Goal: Information Seeking & Learning: Find specific fact

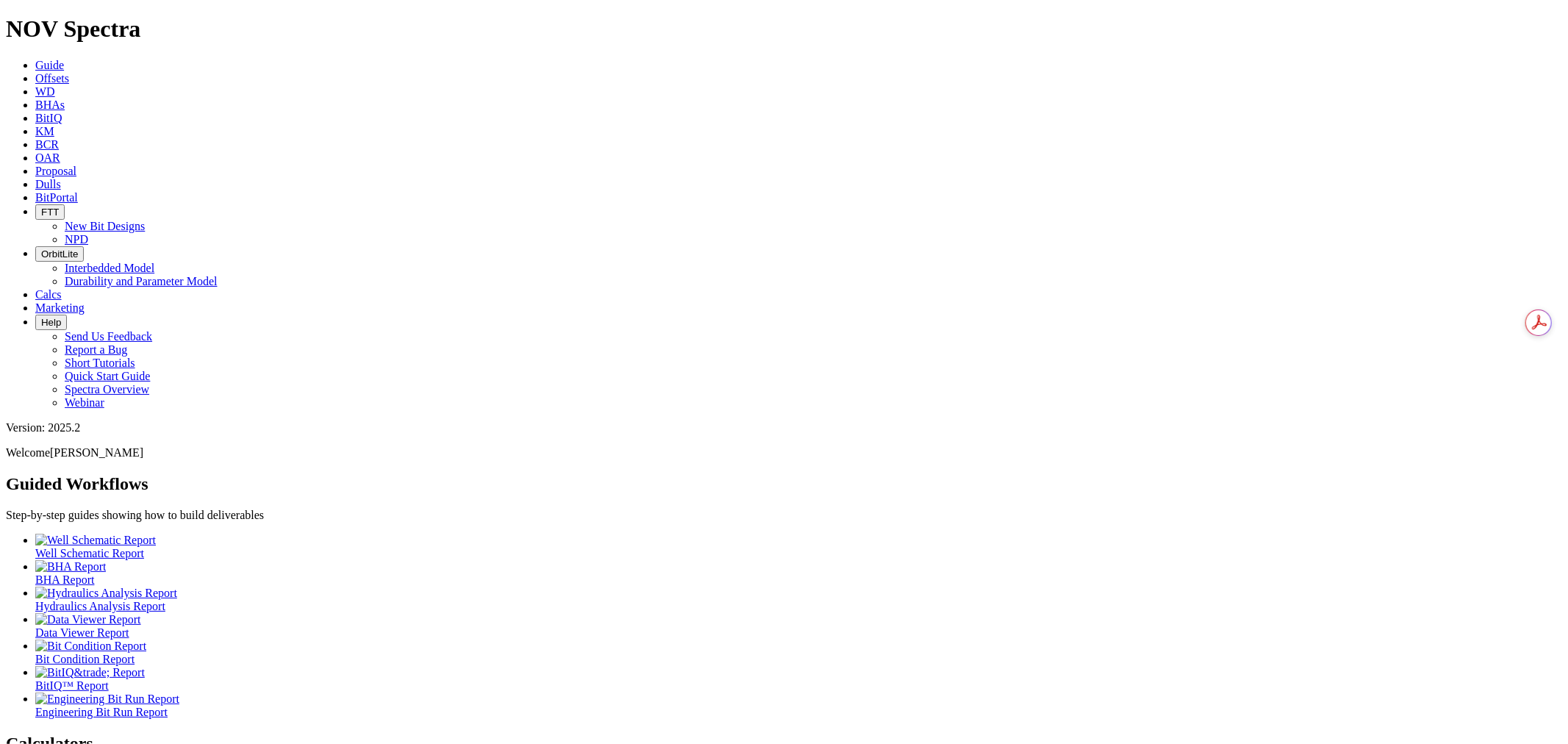
click at [78, 191] on span "BitPortal" at bounding box center [56, 197] width 42 height 12
click at [35, 72] on icon at bounding box center [35, 79] width 0 height 12
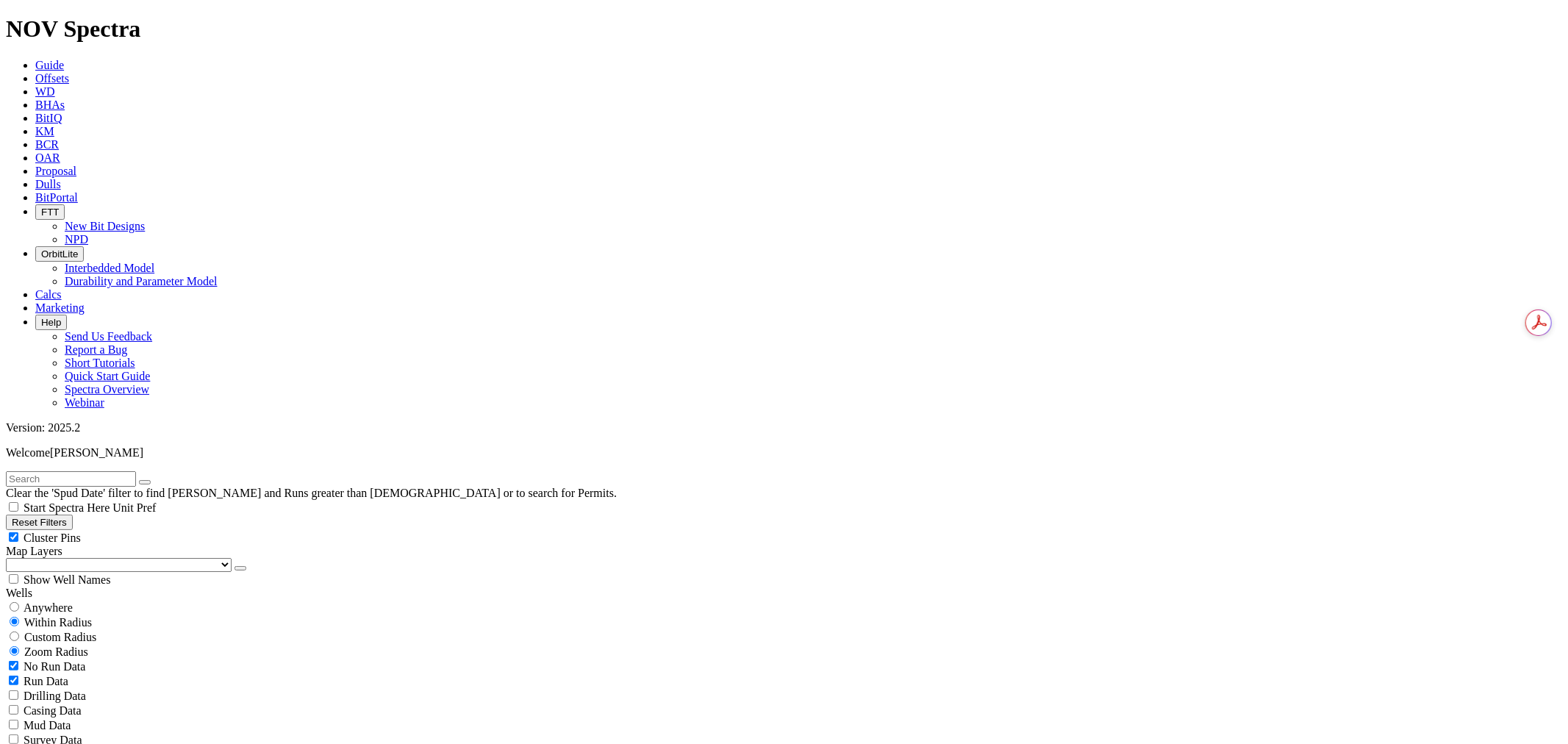
click at [56, 471] on input "text" at bounding box center [71, 479] width 130 height 15
paste input "19222892"
type input "19222892"
click at [72, 602] on span "Anywhere" at bounding box center [49, 608] width 49 height 12
radio input "true"
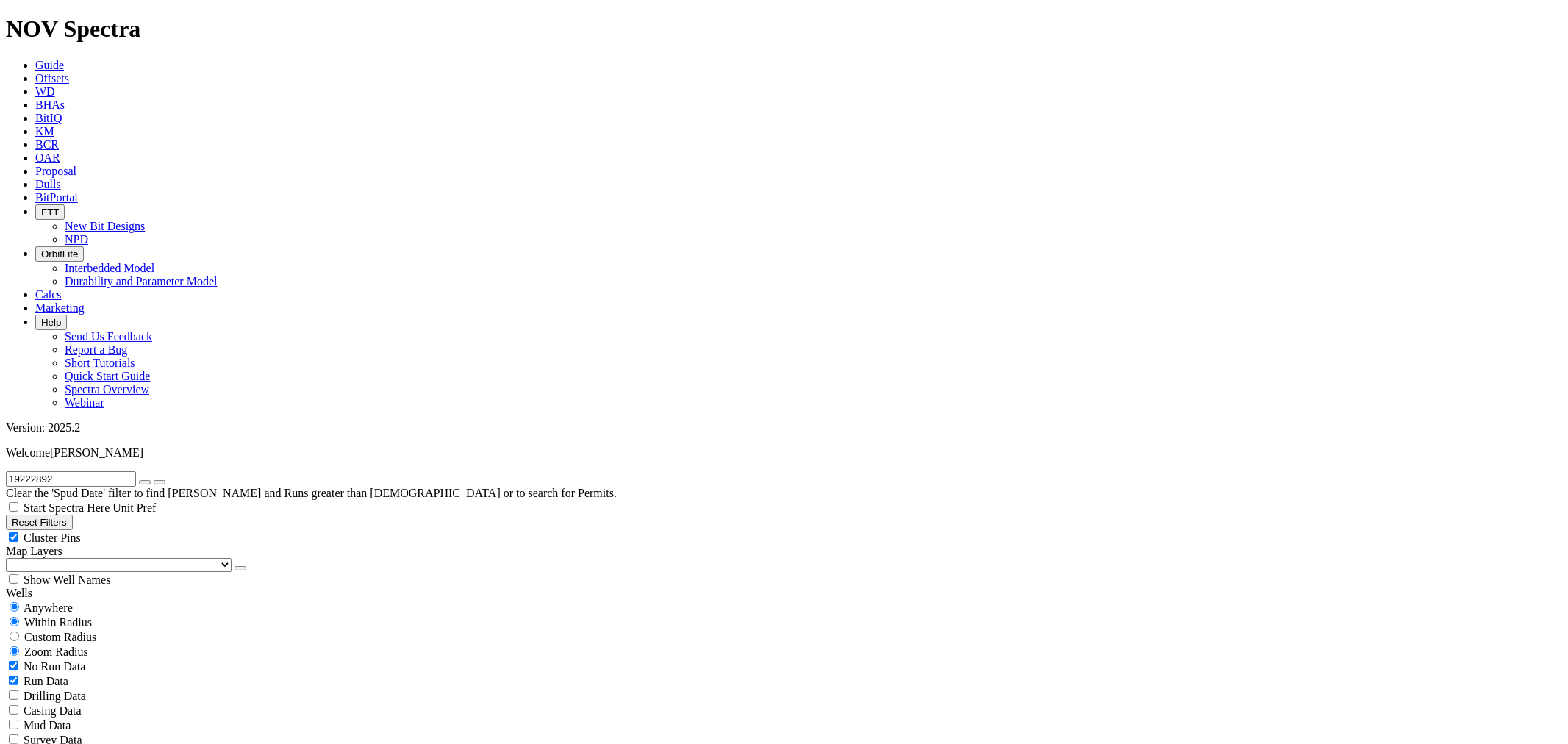
radio input "false"
radio input "true"
